Goal: Information Seeking & Learning: Learn about a topic

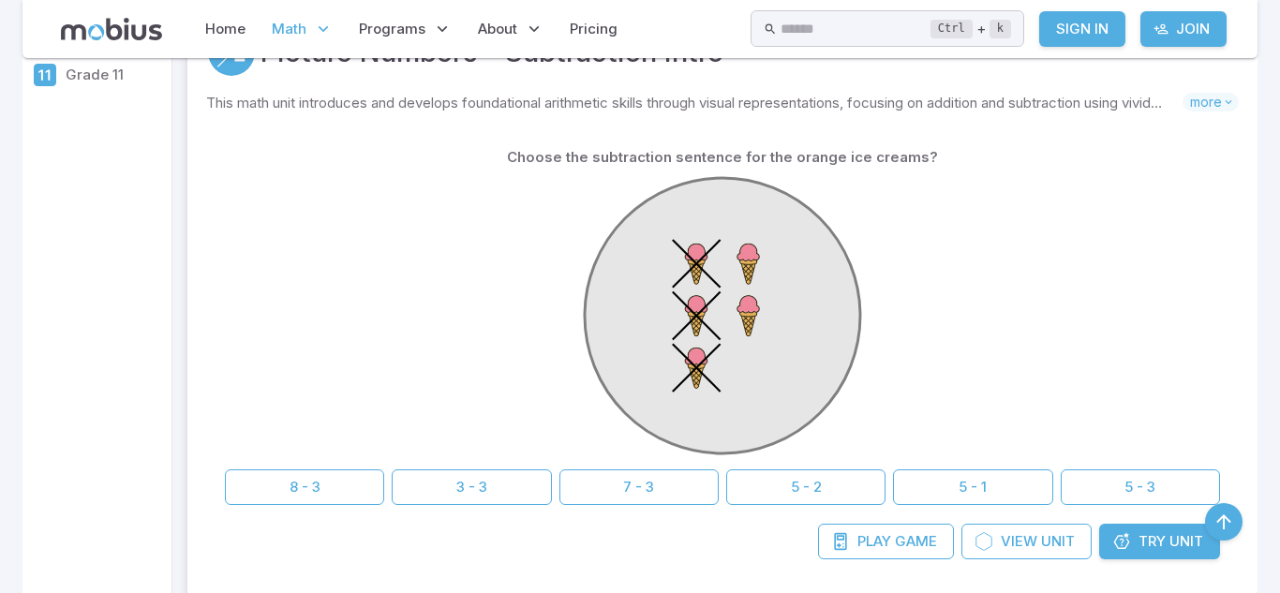
scroll to position [403, 0]
click at [1135, 491] on button "5 - 3" at bounding box center [1140, 487] width 159 height 36
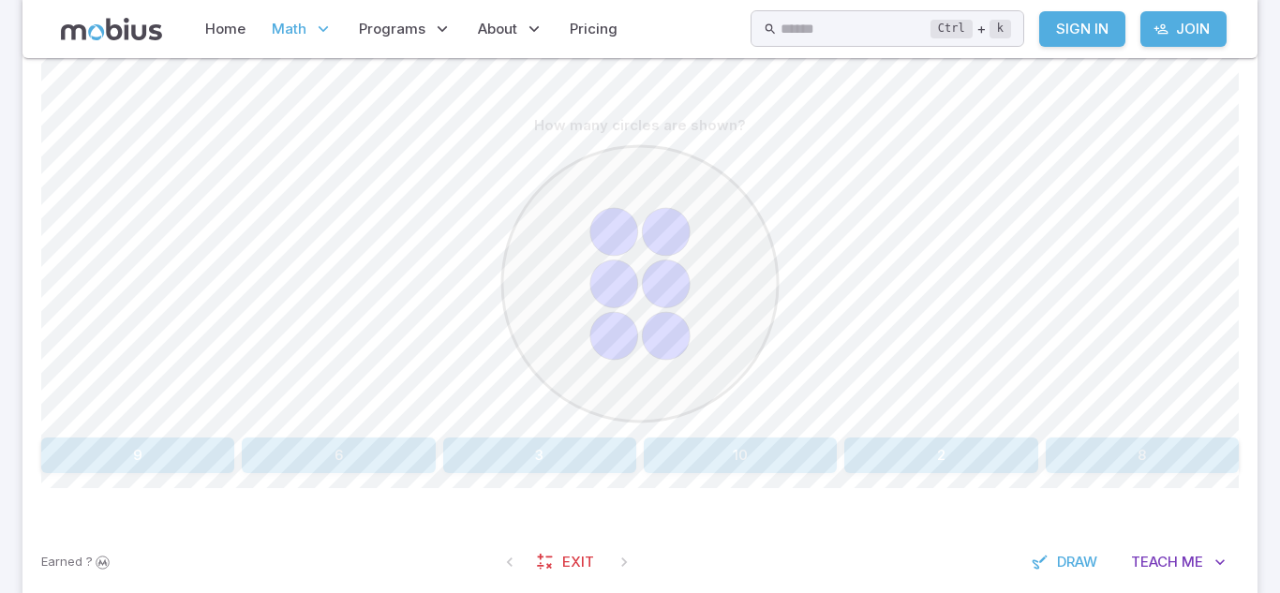
scroll to position [443, 0]
click at [367, 454] on button "6" at bounding box center [338, 455] width 193 height 36
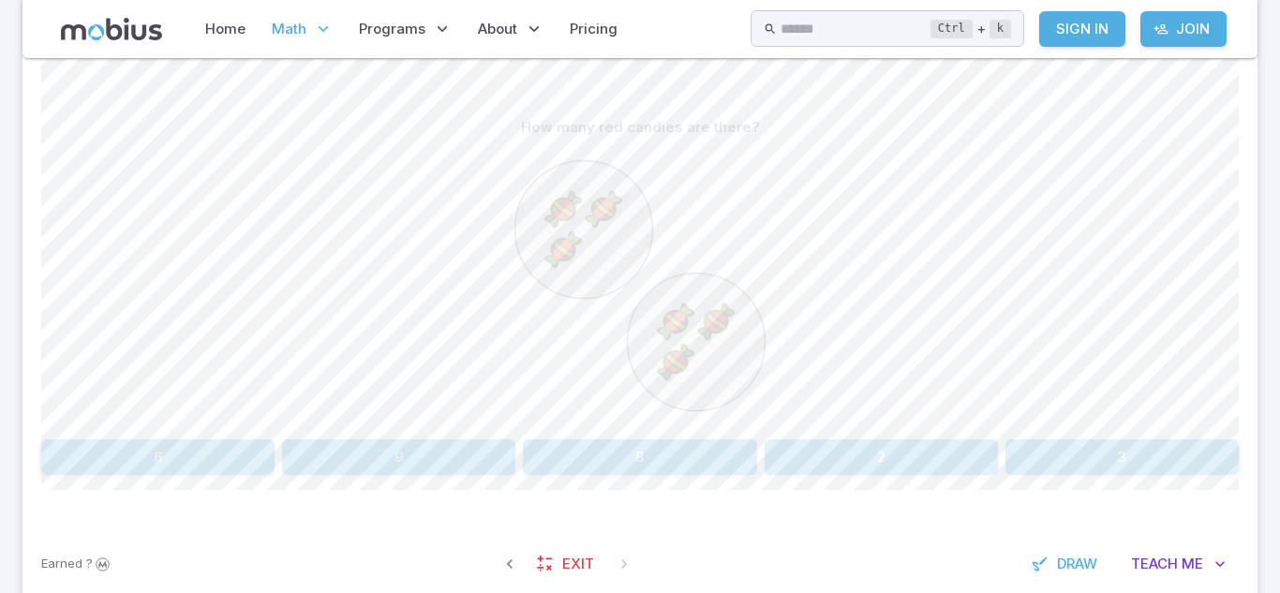
scroll to position [436, 0]
click at [191, 460] on button "6" at bounding box center [157, 462] width 233 height 36
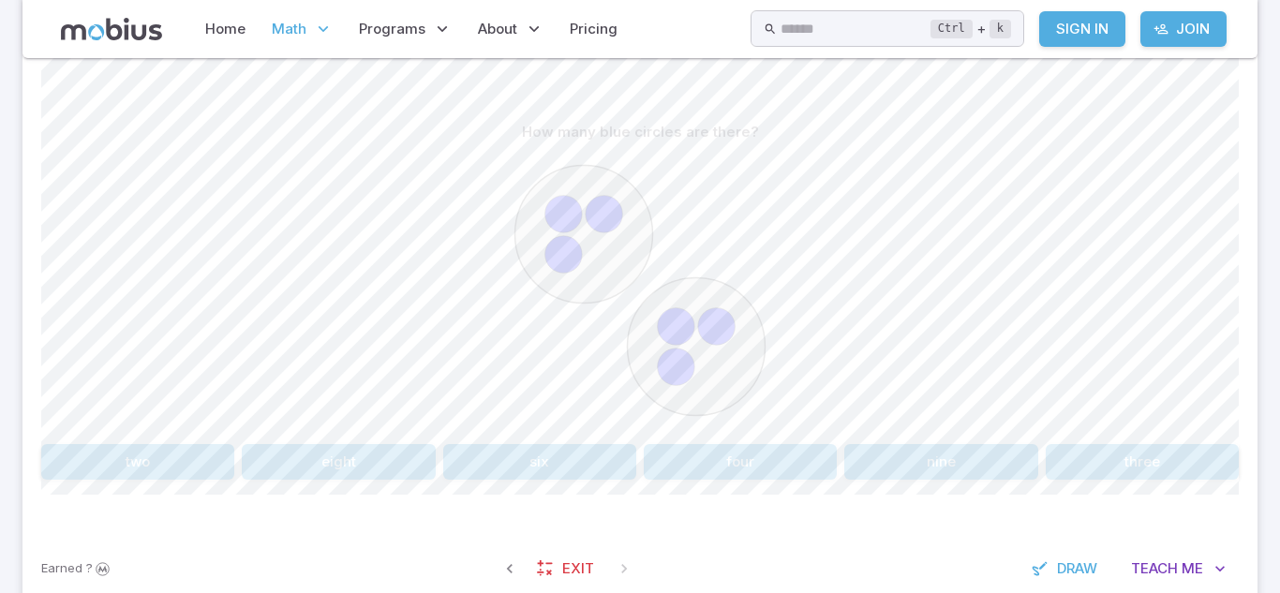
click at [550, 459] on button "six" at bounding box center [539, 462] width 193 height 36
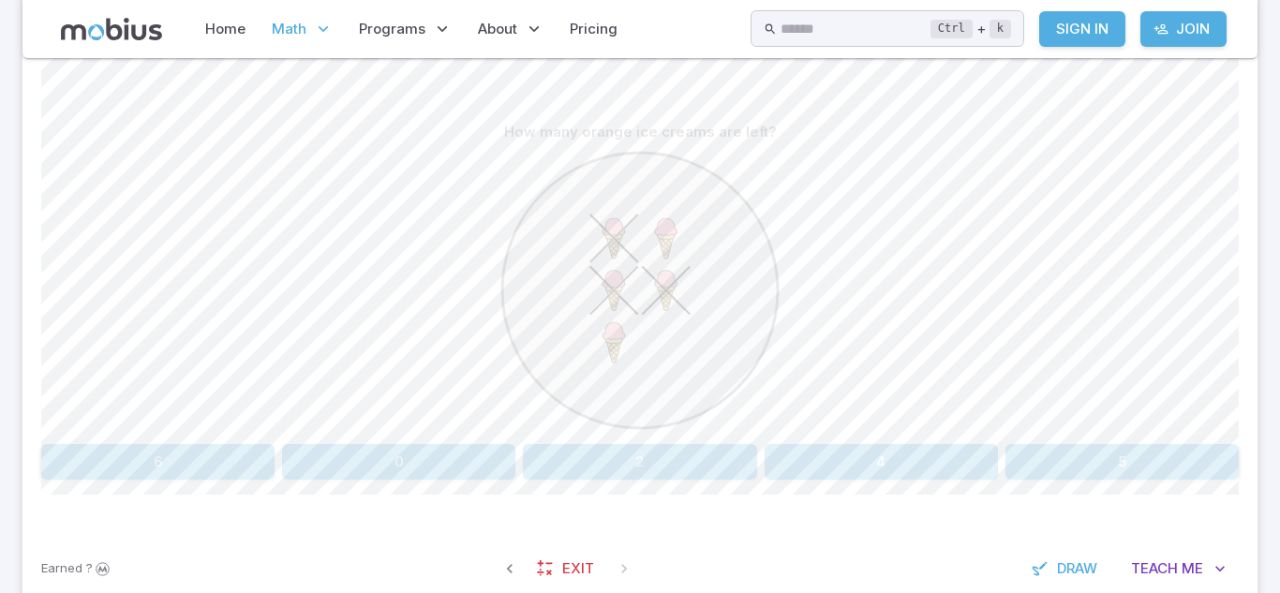
click at [659, 471] on button "2" at bounding box center [639, 462] width 233 height 36
click at [345, 455] on button "nine" at bounding box center [338, 462] width 193 height 36
click at [188, 467] on button "2 + 4" at bounding box center [157, 462] width 233 height 36
click at [972, 459] on button "3 + 6" at bounding box center [940, 462] width 193 height 36
click at [157, 452] on button "3 - 2" at bounding box center [137, 462] width 193 height 36
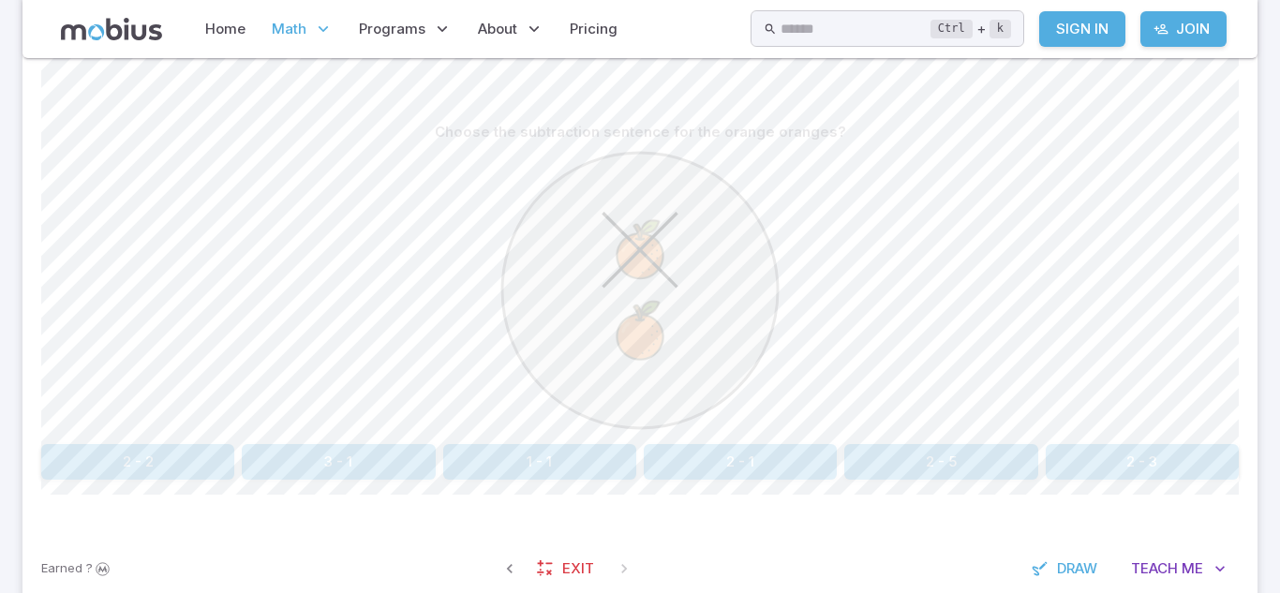
click at [768, 456] on button "2 - 1" at bounding box center [740, 462] width 193 height 36
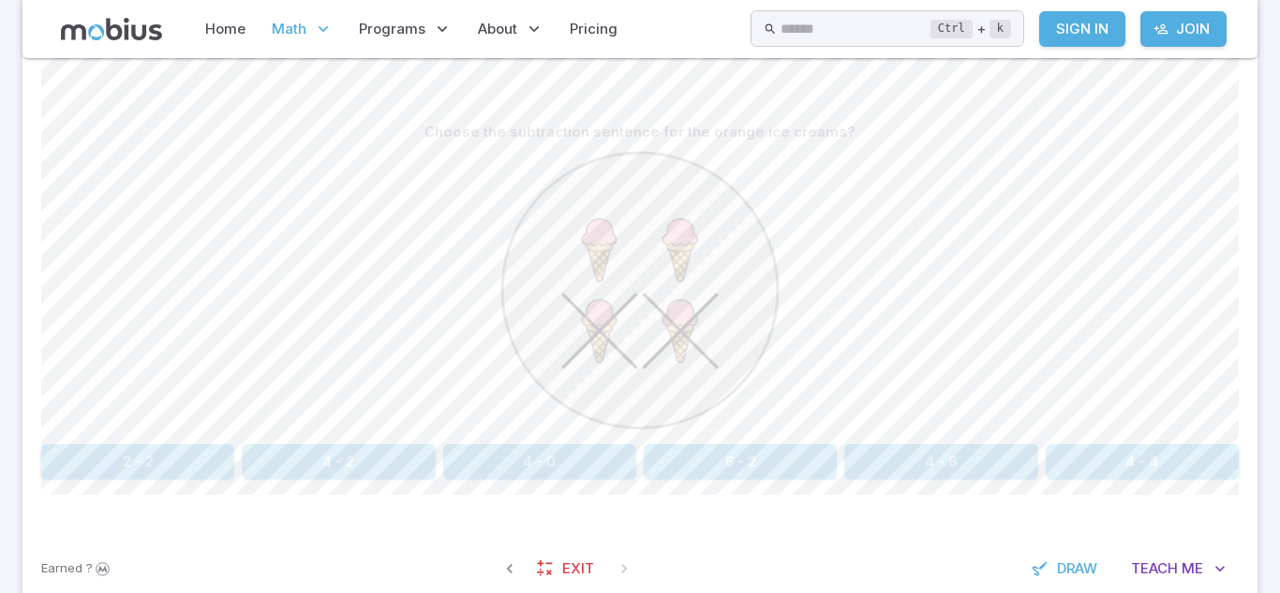
click at [377, 462] on button "4 - 2" at bounding box center [338, 462] width 193 height 36
click at [677, 465] on button "three" at bounding box center [639, 462] width 233 height 36
click at [1117, 456] on button "3 - 2" at bounding box center [1142, 462] width 193 height 36
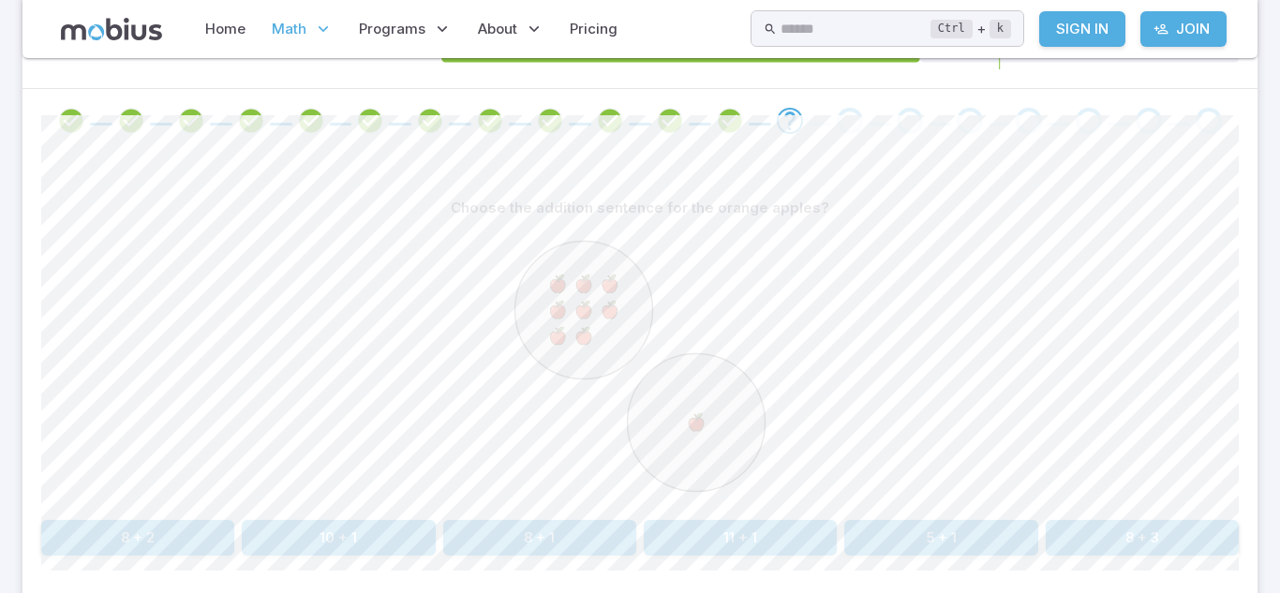
scroll to position [366, 0]
